Goal: Information Seeking & Learning: Learn about a topic

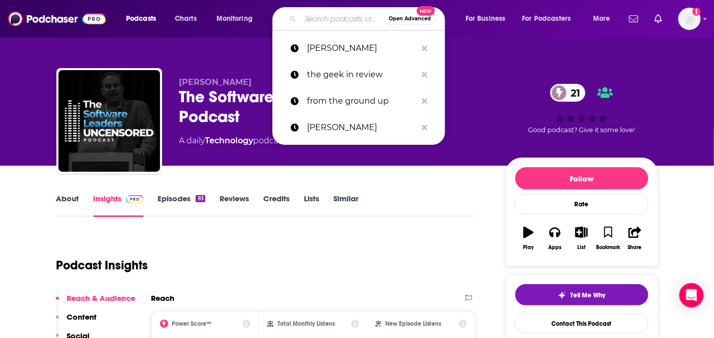
click at [306, 18] on input "Search podcasts, credits, & more..." at bounding box center [343, 19] width 84 height 16
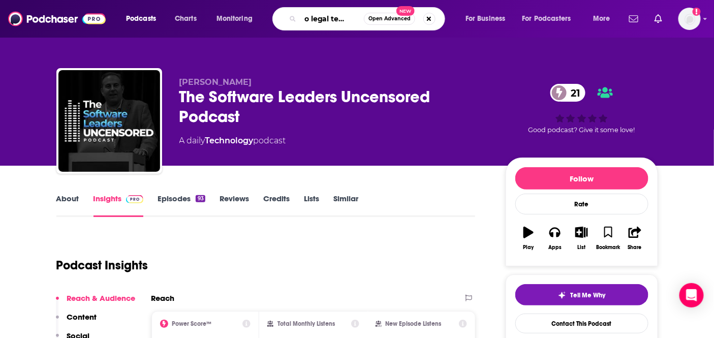
type input "bdo legal tech talk"
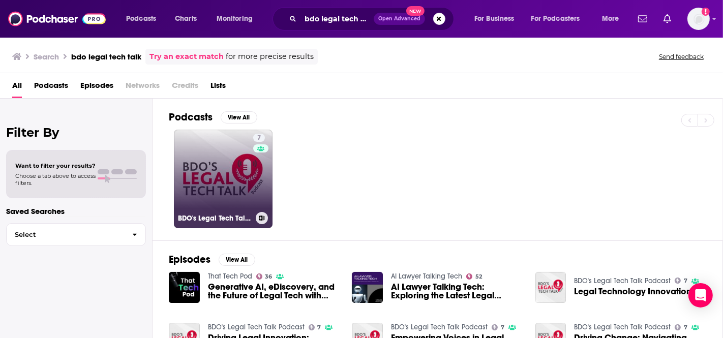
click at [237, 172] on link "7 BDO's Legal Tech Talk Podcast" at bounding box center [223, 179] width 99 height 99
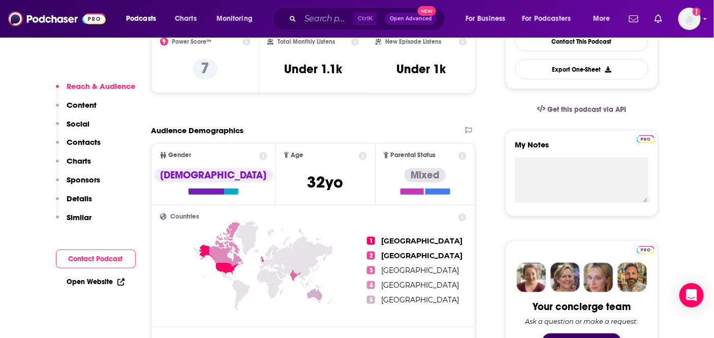
scroll to position [226, 0]
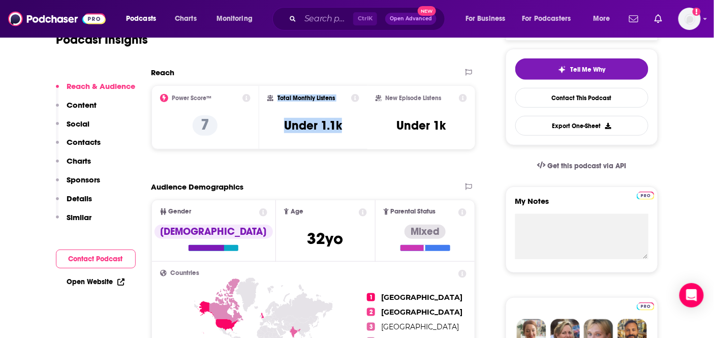
drag, startPoint x: 336, startPoint y: 125, endPoint x: 276, endPoint y: 97, distance: 66.4
click at [276, 97] on div "Total Monthly Listens Under 1.1k" at bounding box center [313, 117] width 92 height 47
copy div "Total Monthly Listens Under 1.1k"
